Goal: Information Seeking & Learning: Learn about a topic

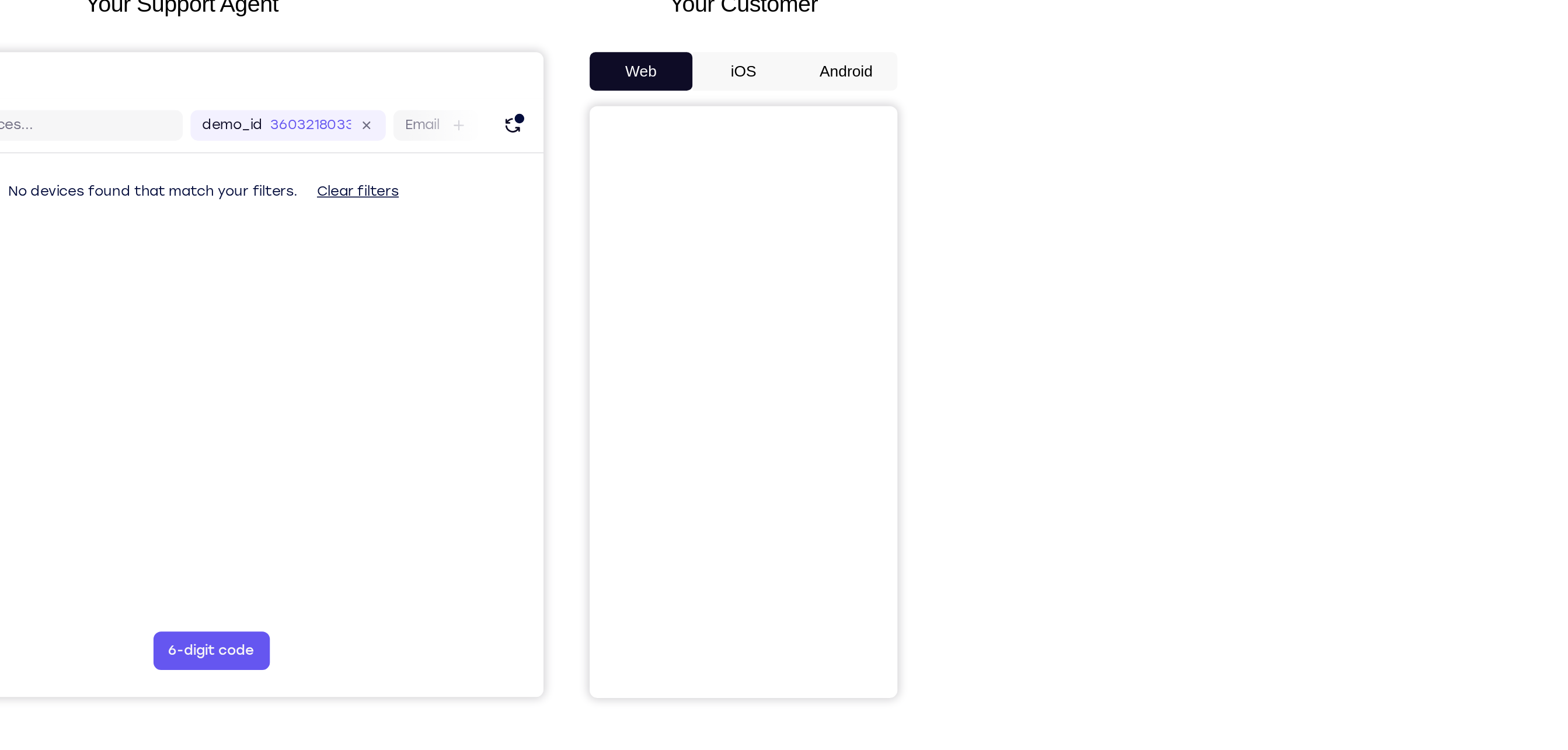
click at [1079, 164] on button "Android" at bounding box center [1080, 163] width 62 height 23
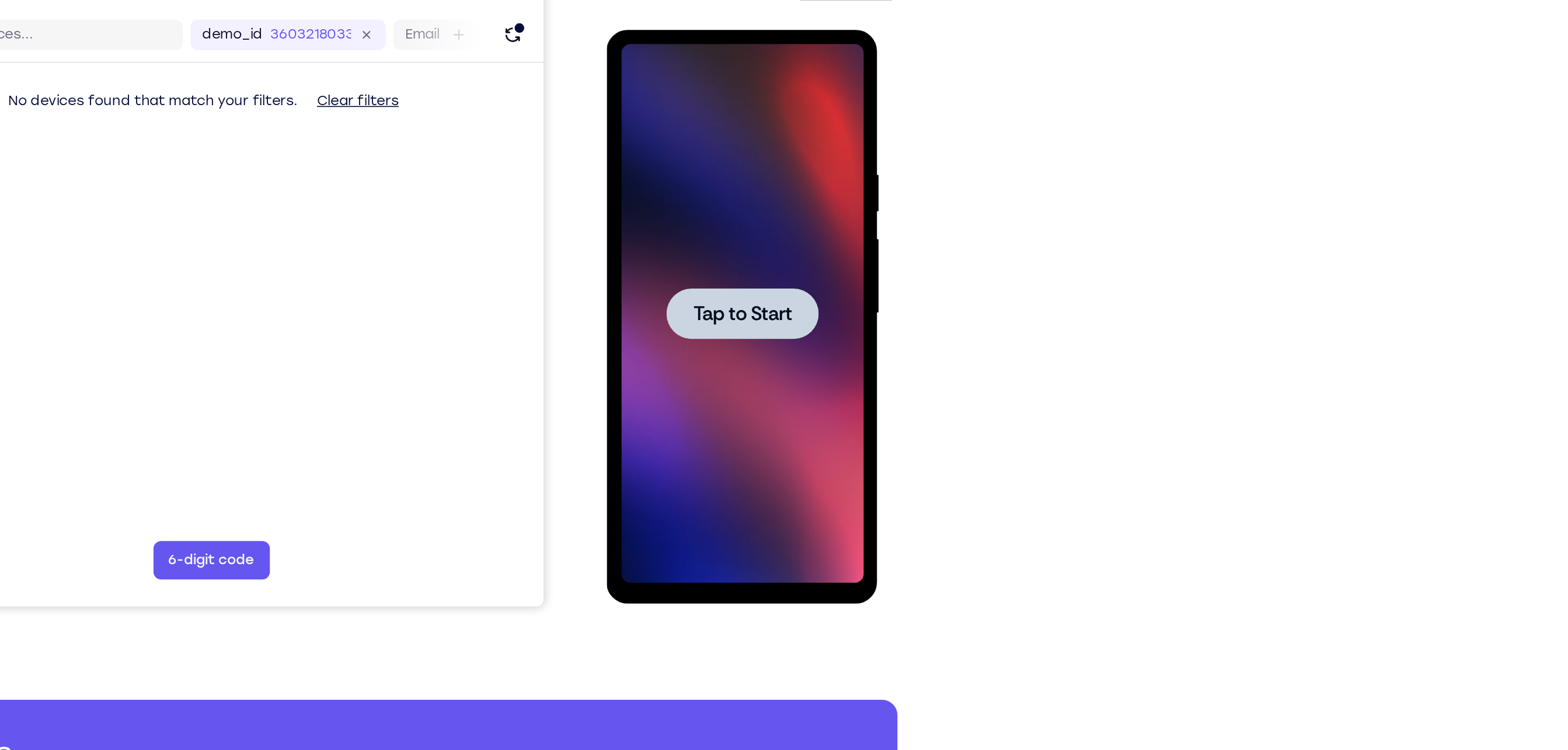
click at [674, 199] on span "Tap to Start" at bounding box center [688, 202] width 60 height 11
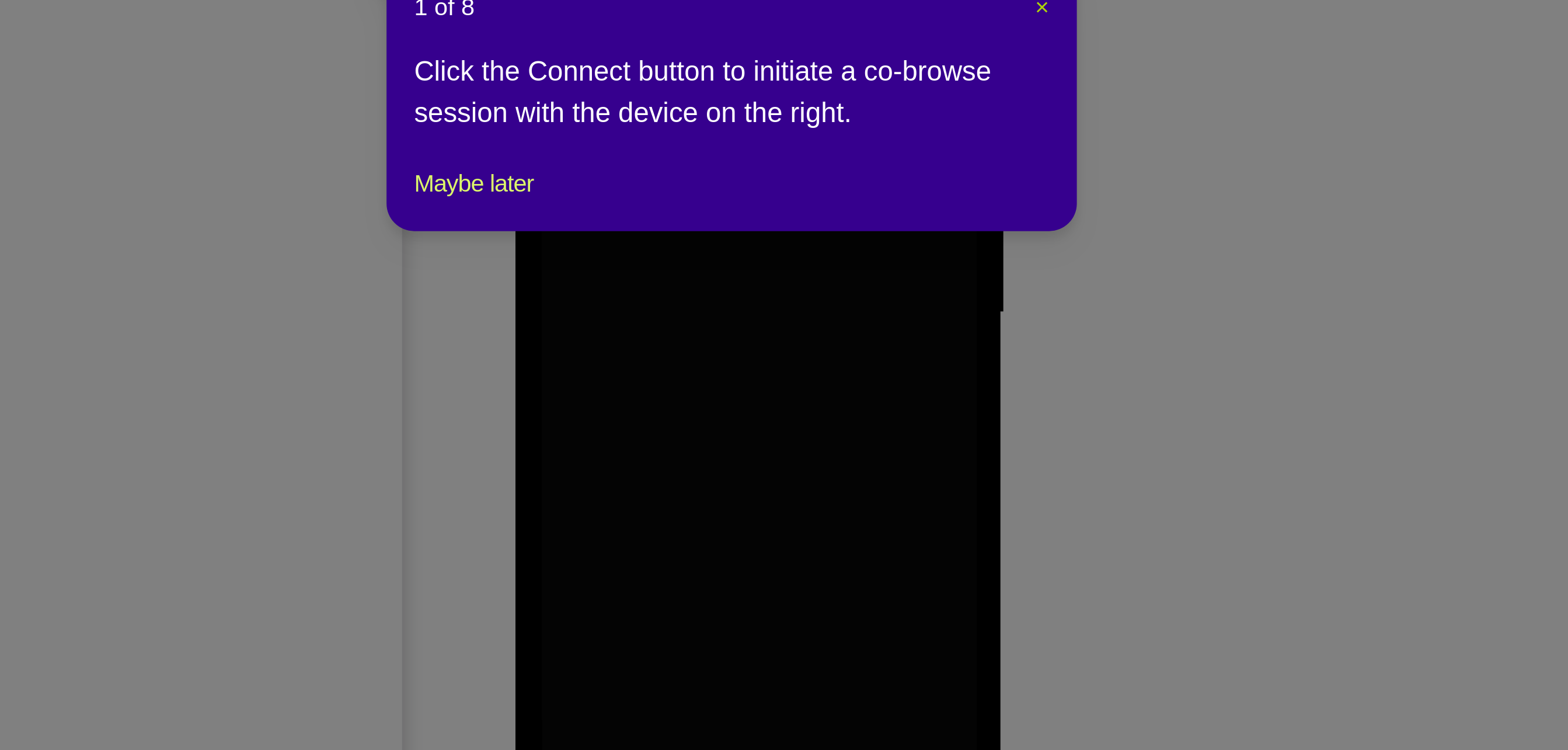
click at [1111, 262] on span "×" at bounding box center [1112, 262] width 4 height 10
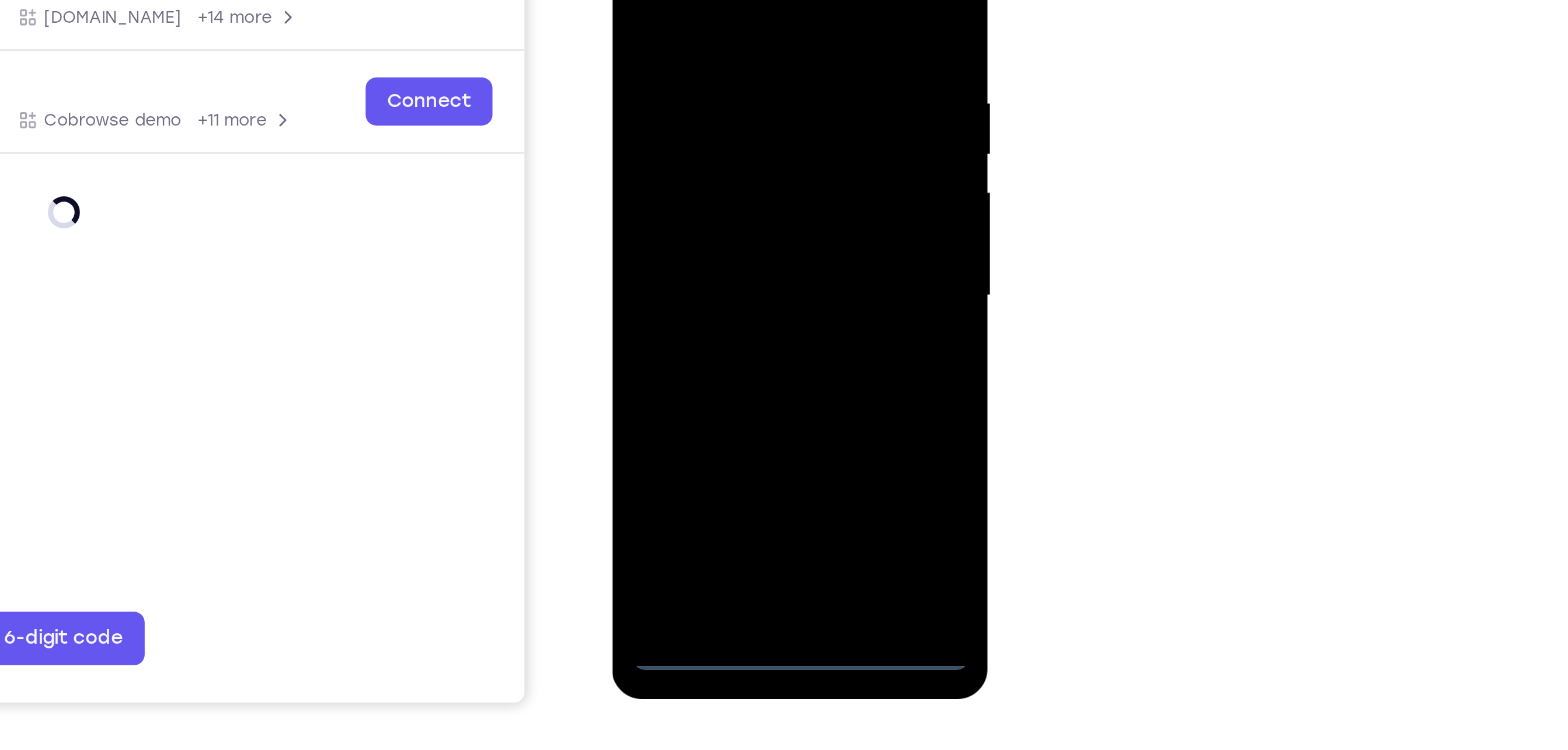
click at [692, 233] on div at bounding box center [694, 75] width 147 height 327
click at [740, 172] on div at bounding box center [694, 75] width 147 height 327
click at [693, 39] on div at bounding box center [694, 75] width 147 height 327
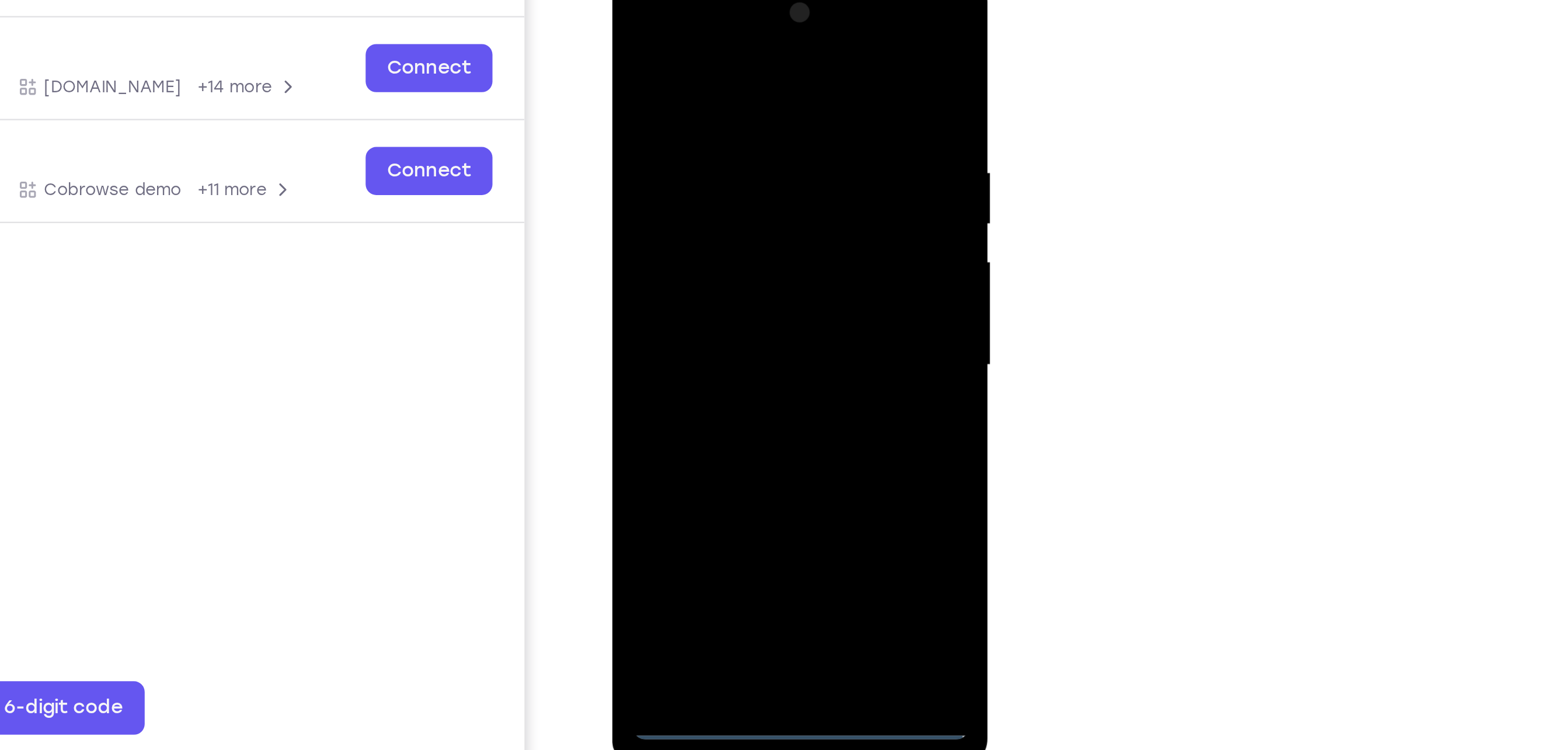
click at [668, 35] on div at bounding box center [694, 144] width 147 height 327
click at [668, 25] on div at bounding box center [694, 144] width 147 height 327
